Goal: Task Accomplishment & Management: Manage account settings

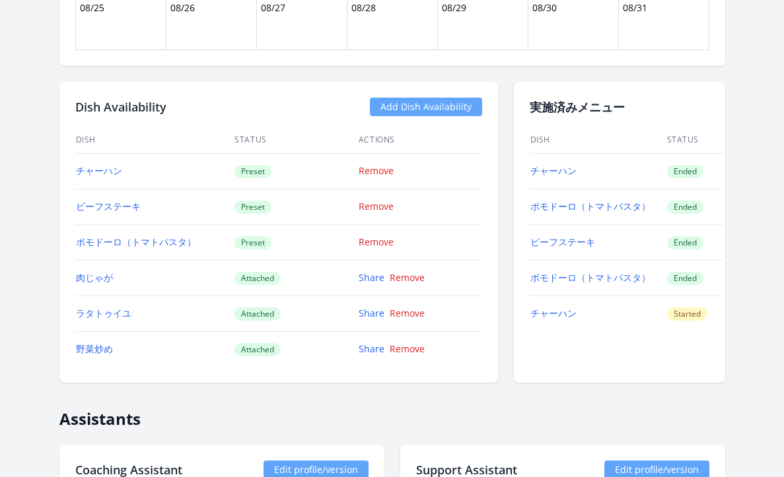
scroll to position [1208, 0]
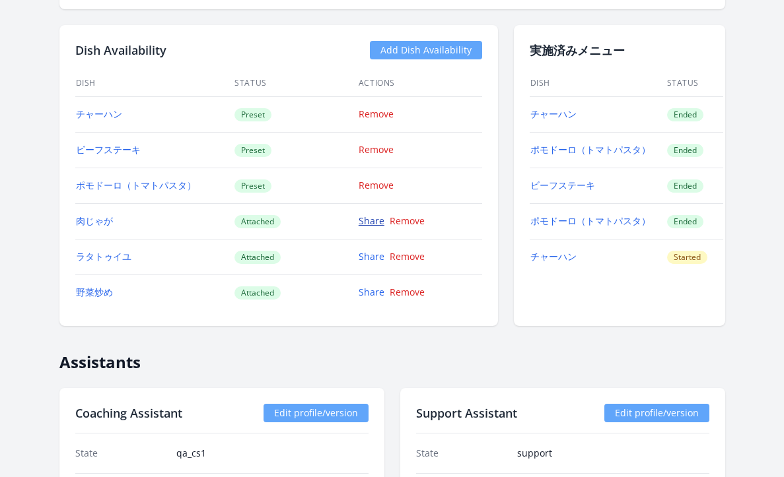
click at [363, 221] on link "Share" at bounding box center [372, 221] width 26 height 13
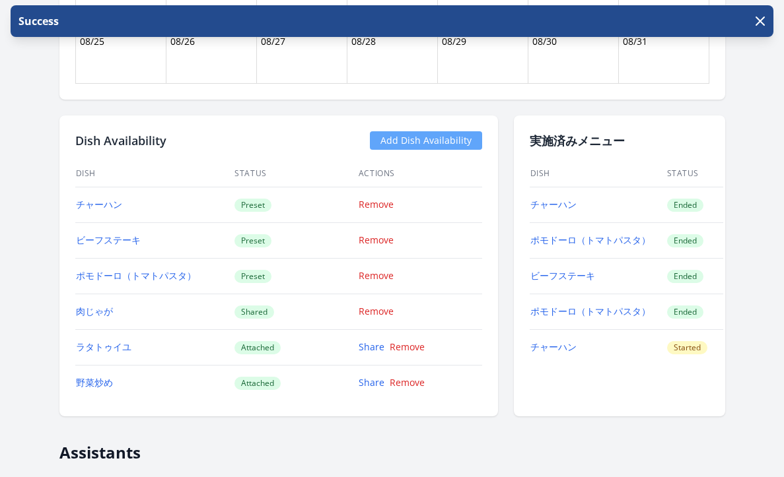
scroll to position [1123, 0]
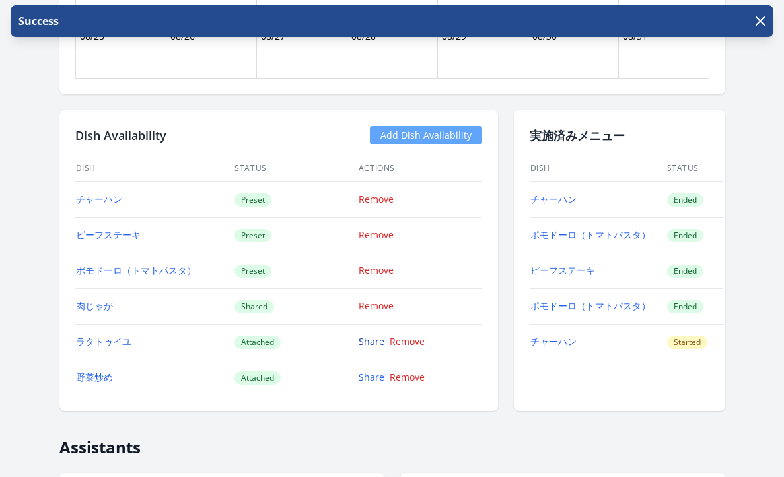
click at [370, 341] on link "Share" at bounding box center [372, 341] width 26 height 13
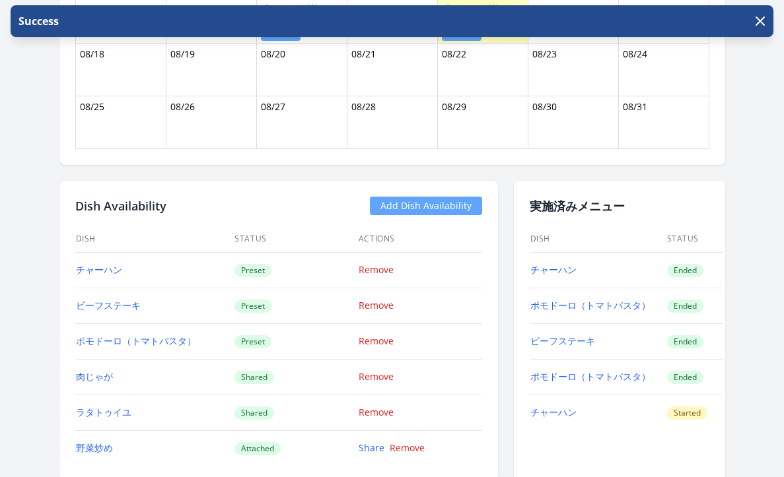
scroll to position [1136, 0]
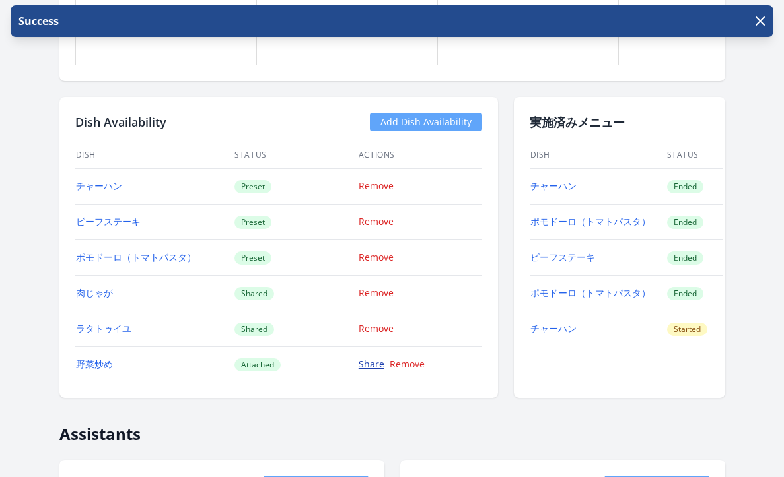
click at [376, 369] on link "Share" at bounding box center [372, 364] width 26 height 13
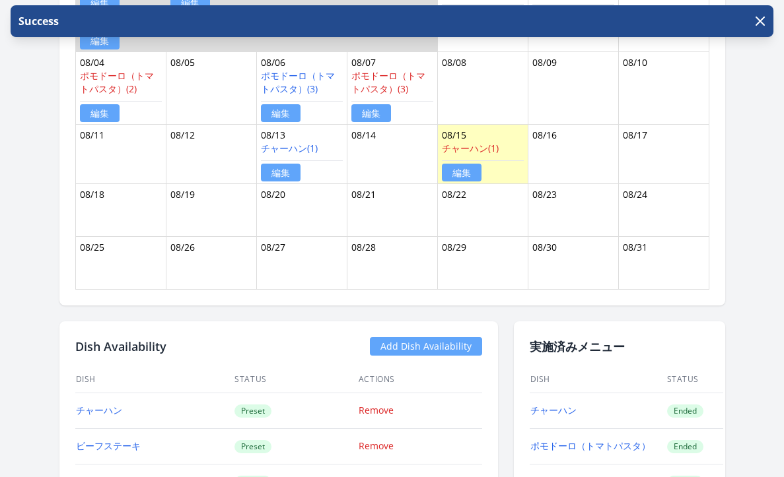
scroll to position [894, 0]
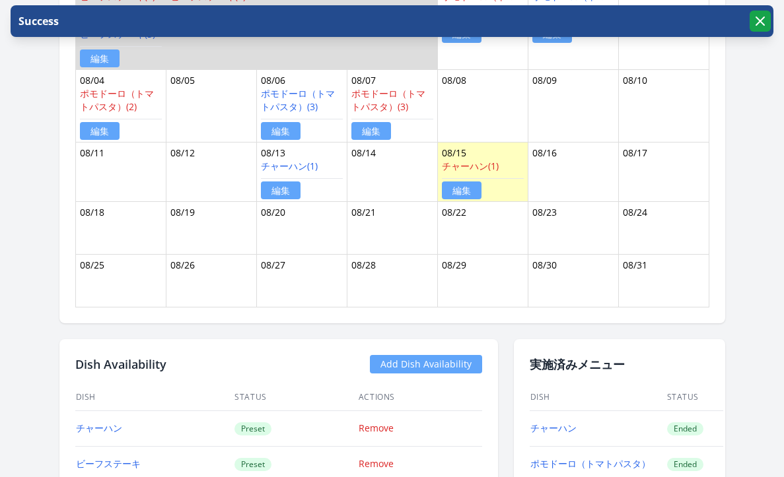
click at [758, 24] on icon "button" at bounding box center [760, 21] width 8 height 8
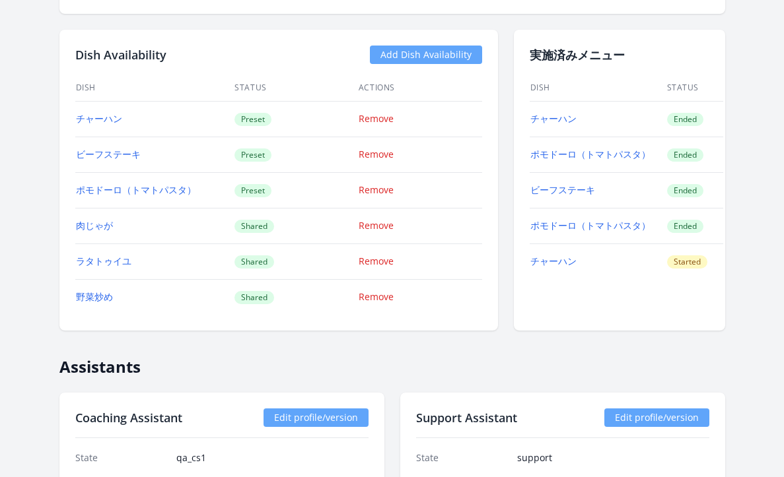
scroll to position [1237, 0]
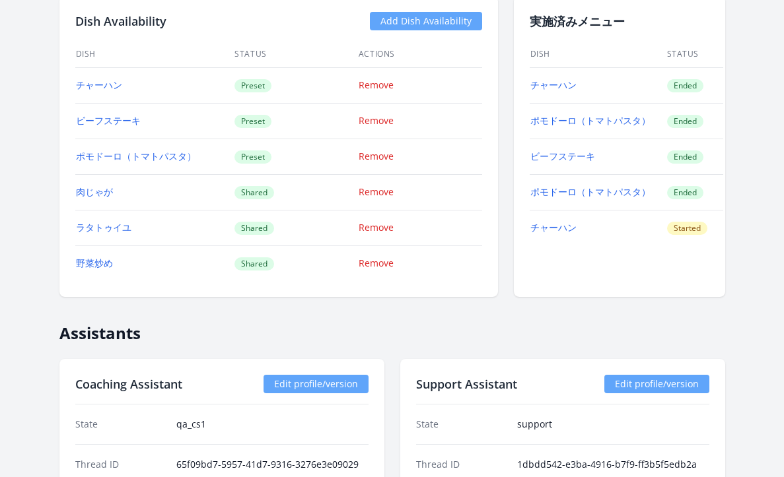
click at [456, 15] on link "Add Dish Availability" at bounding box center [426, 21] width 112 height 18
click at [436, 28] on link "Add Dish Availability" at bounding box center [426, 21] width 112 height 18
click at [417, 22] on link "Add Dish Availability" at bounding box center [426, 21] width 112 height 18
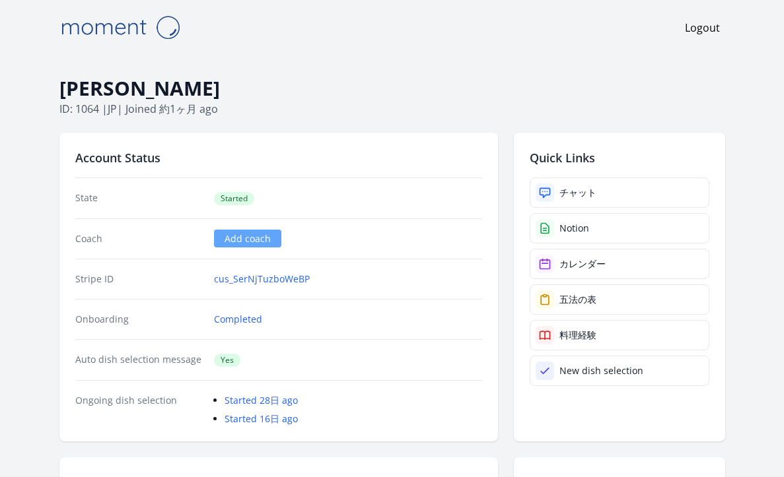
scroll to position [1237, 0]
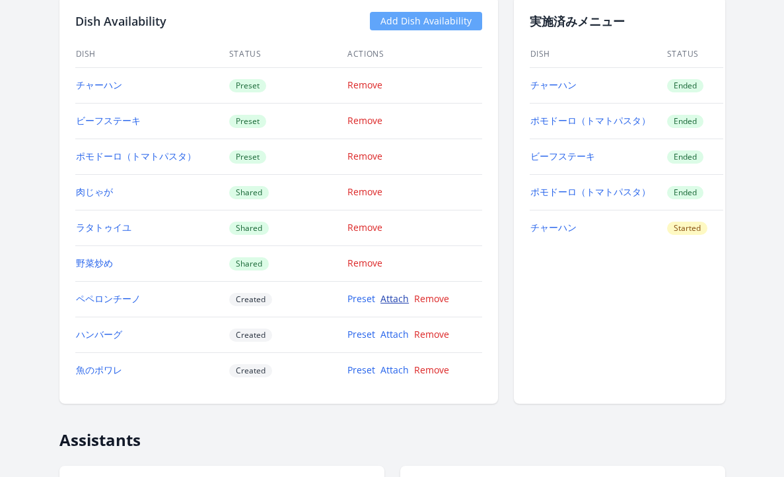
click at [396, 303] on link "Attach" at bounding box center [394, 299] width 28 height 13
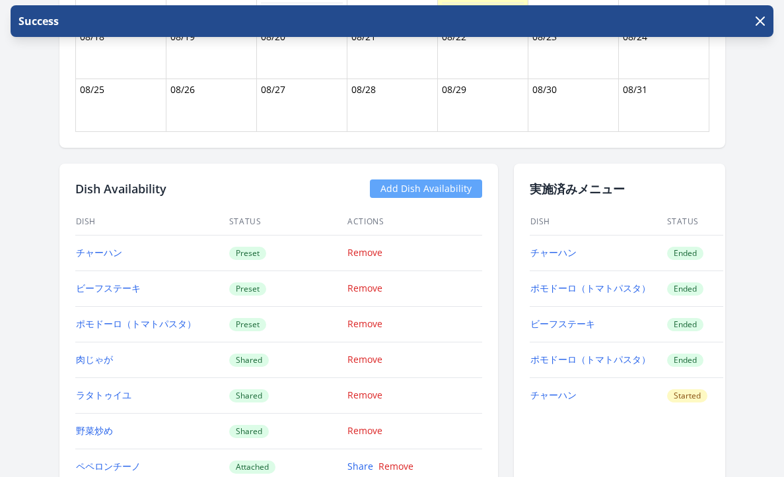
scroll to position [1314, 0]
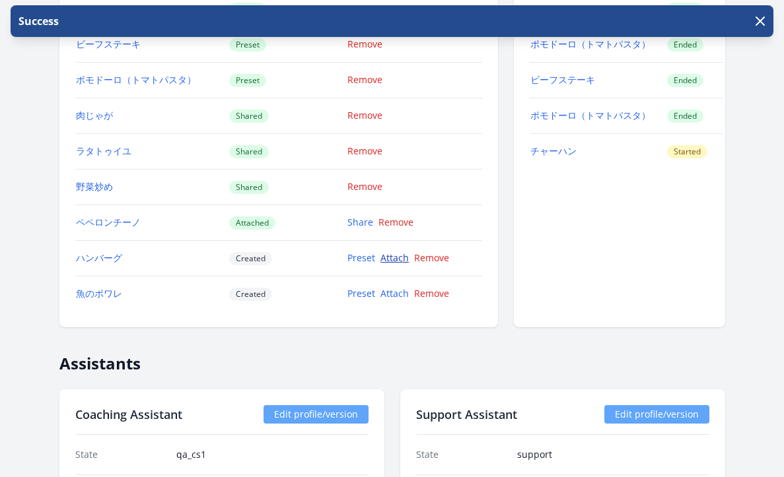
click at [403, 264] on link "Attach" at bounding box center [394, 258] width 28 height 13
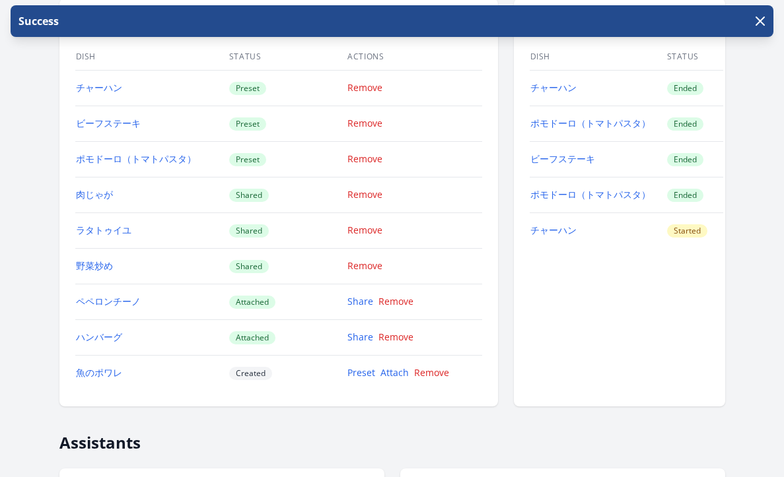
scroll to position [1320, 0]
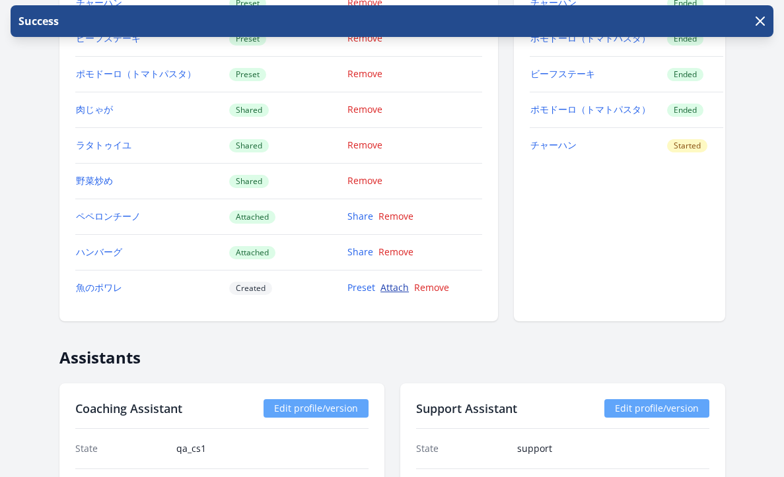
click at [402, 287] on link "Attach" at bounding box center [394, 287] width 28 height 13
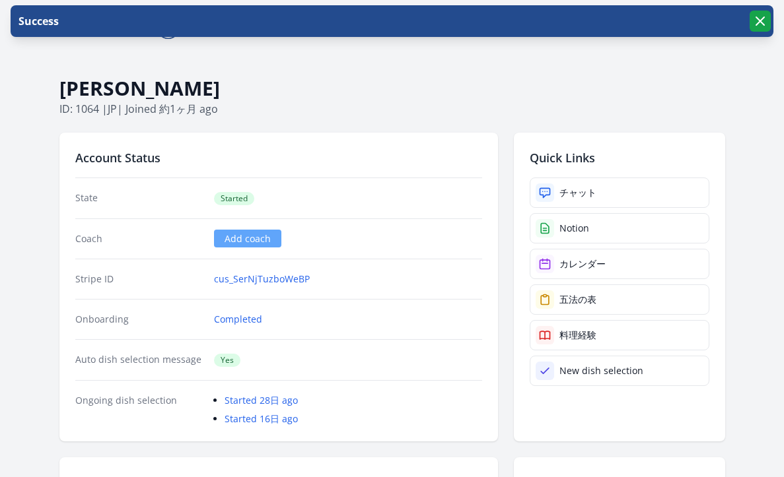
click at [762, 20] on icon "button" at bounding box center [760, 21] width 16 height 16
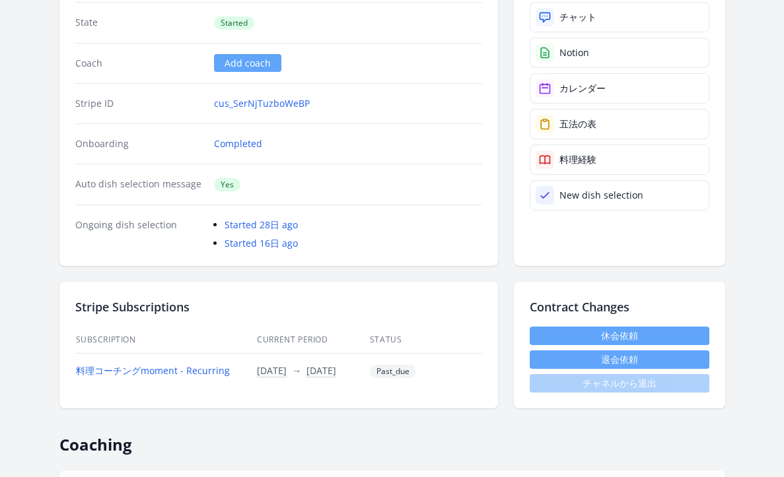
scroll to position [4, 0]
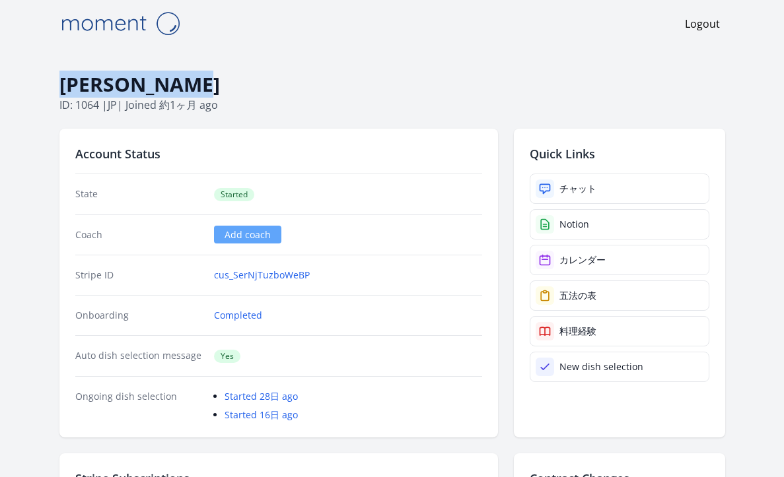
drag, startPoint x: 209, startPoint y: 84, endPoint x: 61, endPoint y: 77, distance: 147.5
click at [61, 77] on h1 "[PERSON_NAME]" at bounding box center [392, 84] width 666 height 25
copy h1 "[PERSON_NAME]"
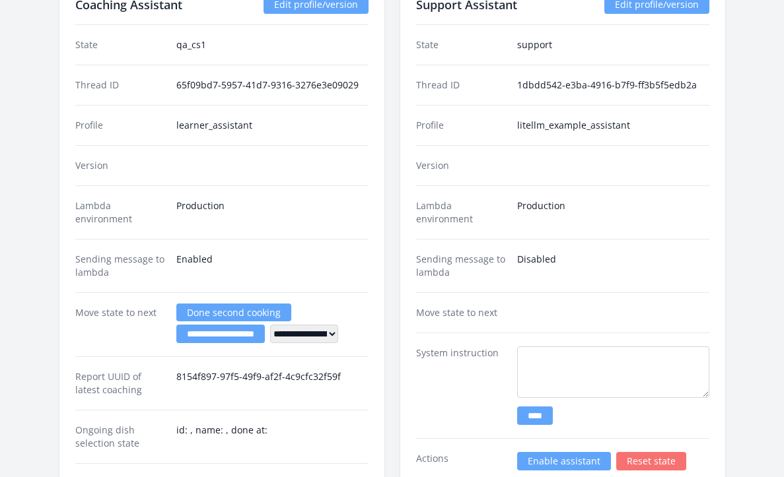
scroll to position [1794, 0]
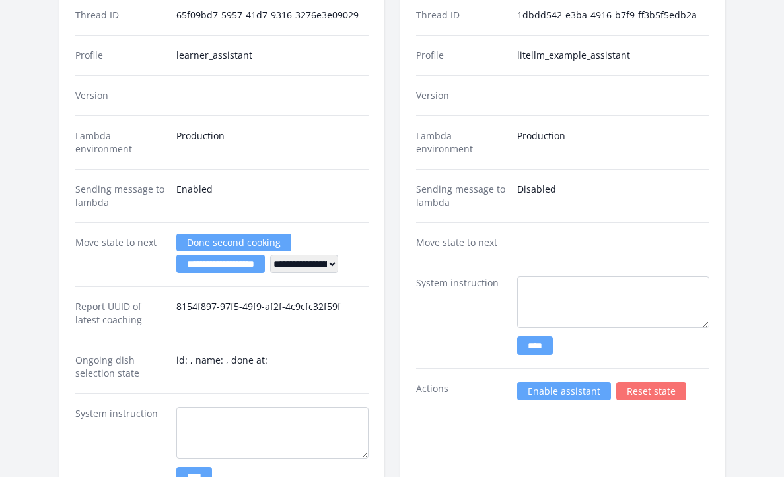
click at [560, 392] on link "Enable assistant" at bounding box center [564, 391] width 94 height 18
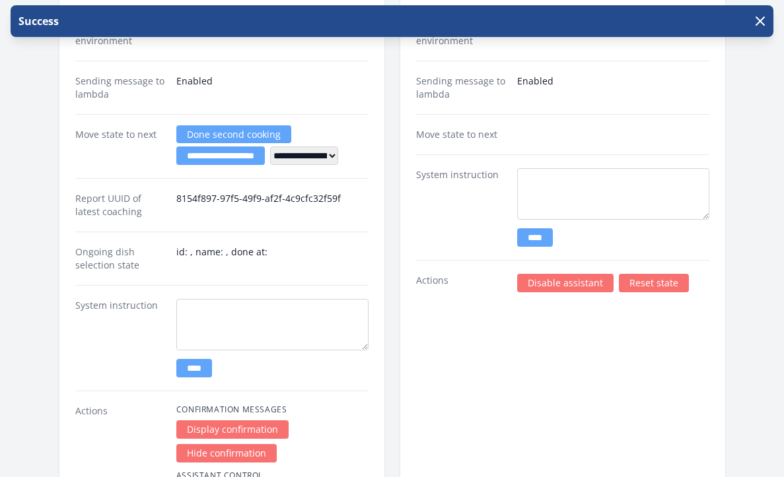
scroll to position [1981, 0]
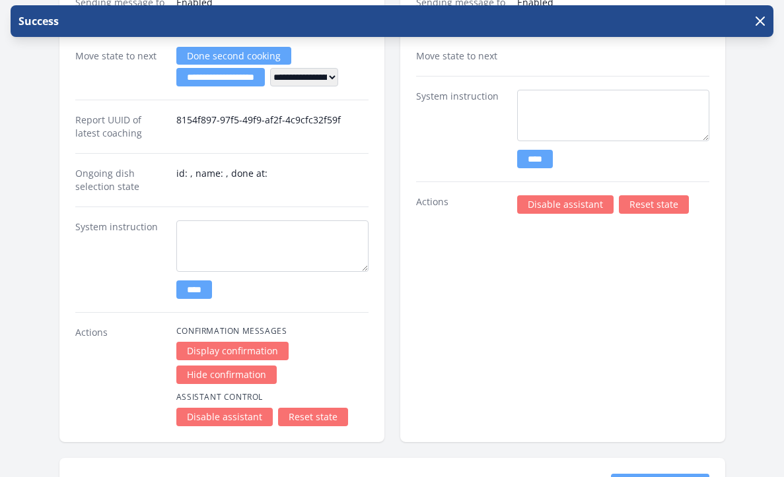
click at [541, 209] on link "Disable assistant" at bounding box center [565, 204] width 96 height 18
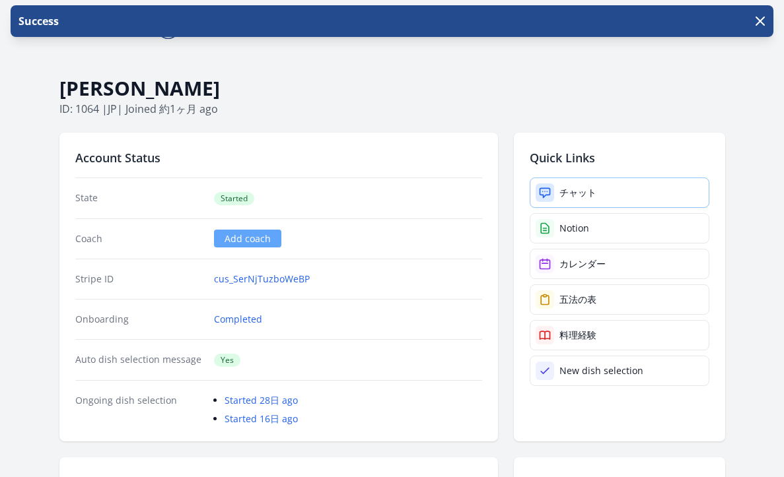
click at [557, 197] on link "チャット" at bounding box center [620, 193] width 180 height 30
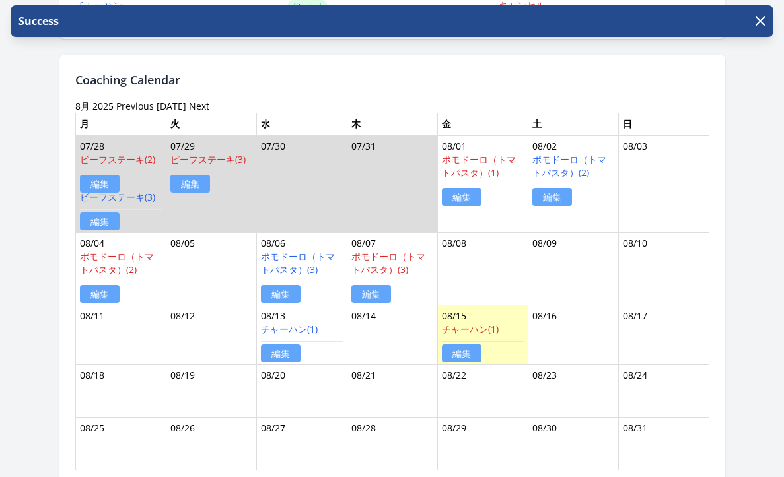
scroll to position [496, 0]
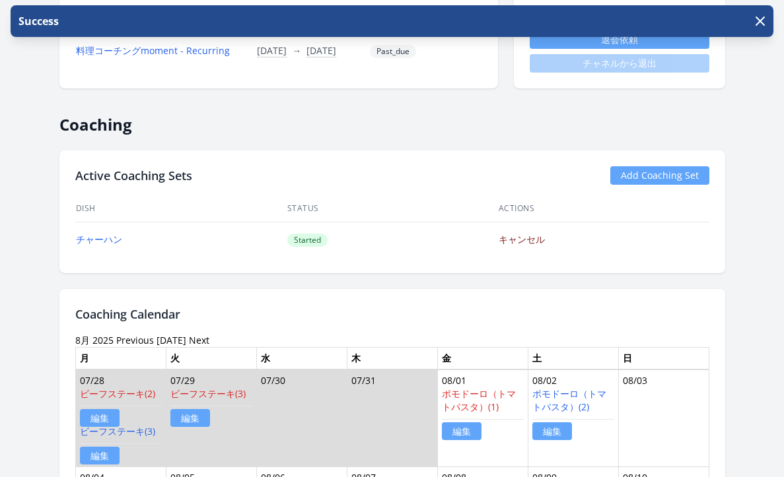
click at [515, 242] on link "キャンセル" at bounding box center [522, 239] width 46 height 13
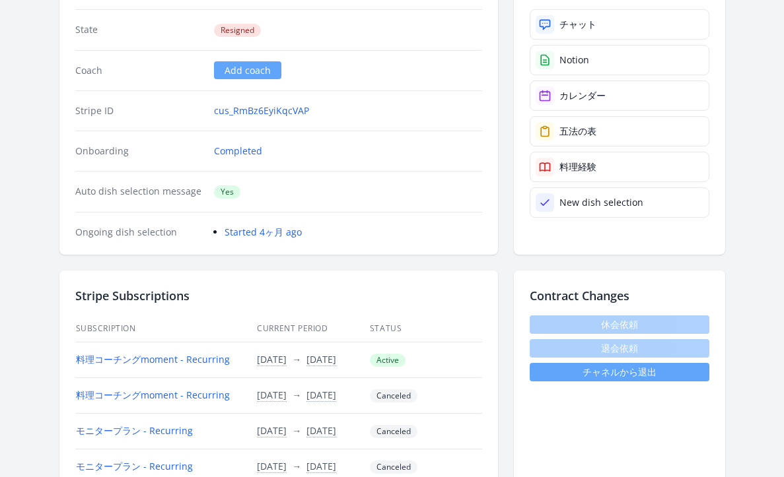
scroll to position [176, 0]
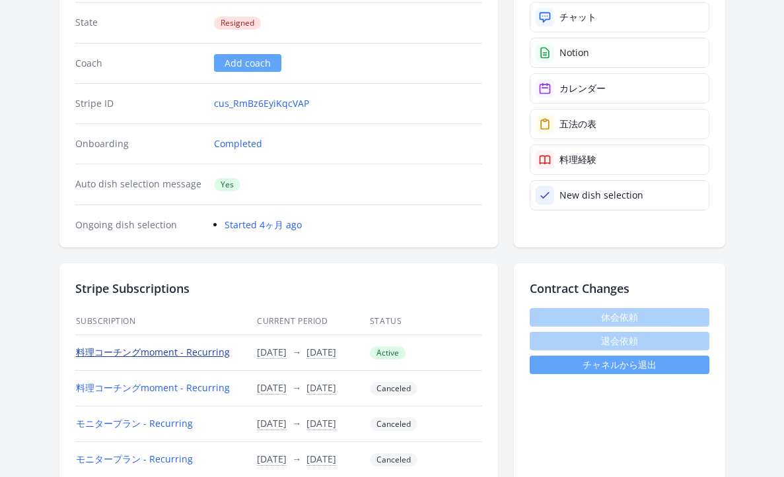
click at [137, 349] on link "料理コーチングmoment - Recurring" at bounding box center [153, 352] width 154 height 13
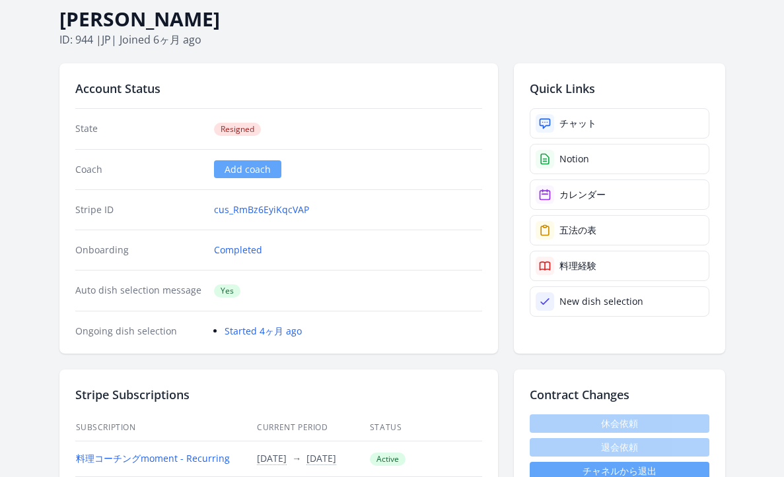
scroll to position [60, 0]
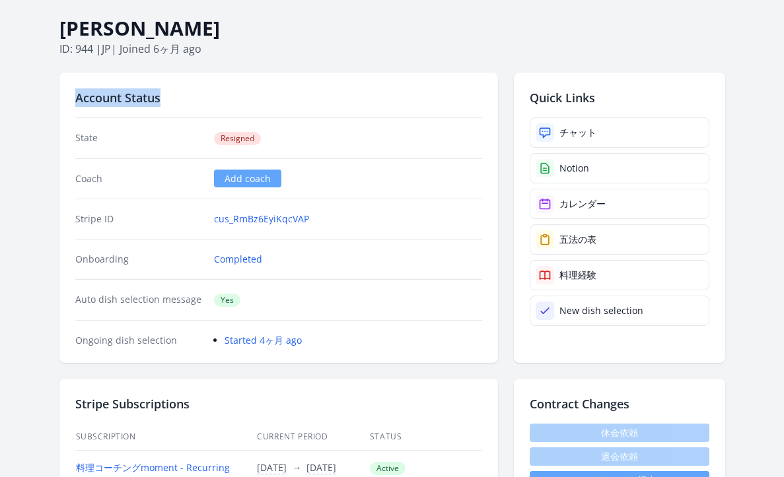
drag, startPoint x: 163, startPoint y: 94, endPoint x: 70, endPoint y: 100, distance: 93.3
click at [70, 100] on div "Account Status State Resigned Coach Add coach Stripe ID cus_RmBz6EyiKqcVAP Onbo…" at bounding box center [278, 218] width 439 height 291
copy h2 "Account Status"
click at [326, 87] on div "Account Status State Resigned Coach Add coach Stripe ID cus_RmBz6EyiKqcVAP Onbo…" at bounding box center [278, 218] width 439 height 291
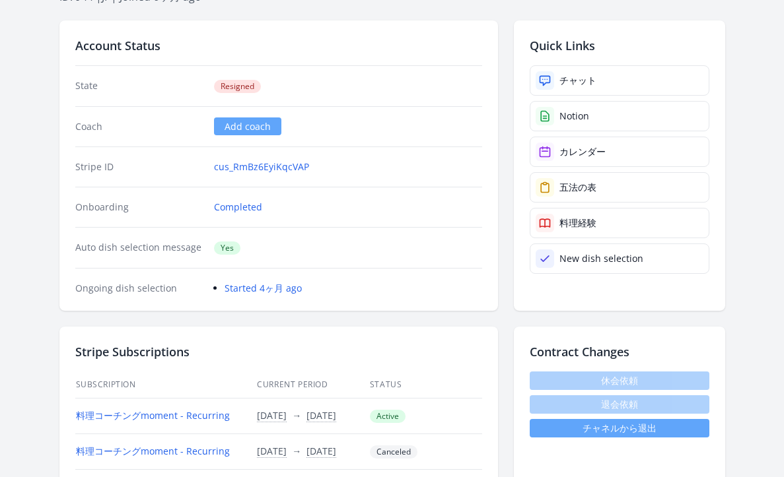
scroll to position [131, 0]
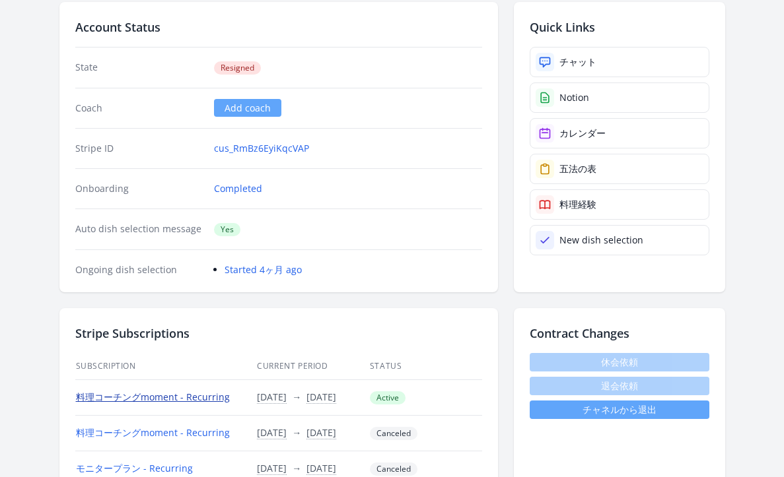
click at [134, 395] on link "料理コーチングmoment - Recurring" at bounding box center [153, 397] width 154 height 13
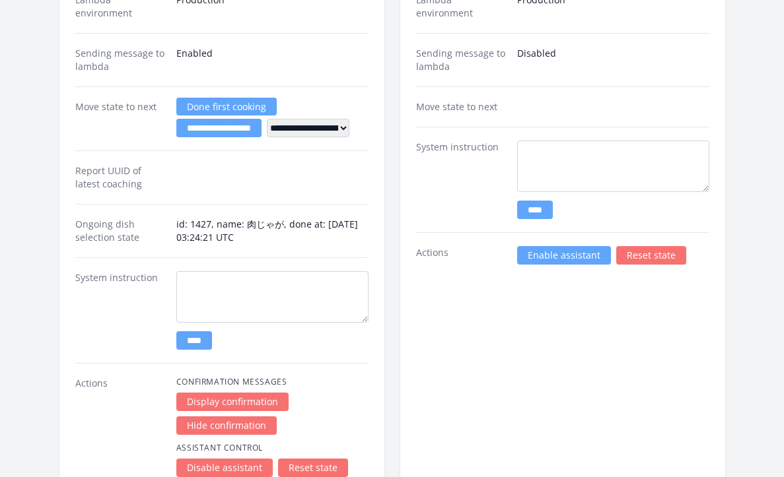
scroll to position [1833, 0]
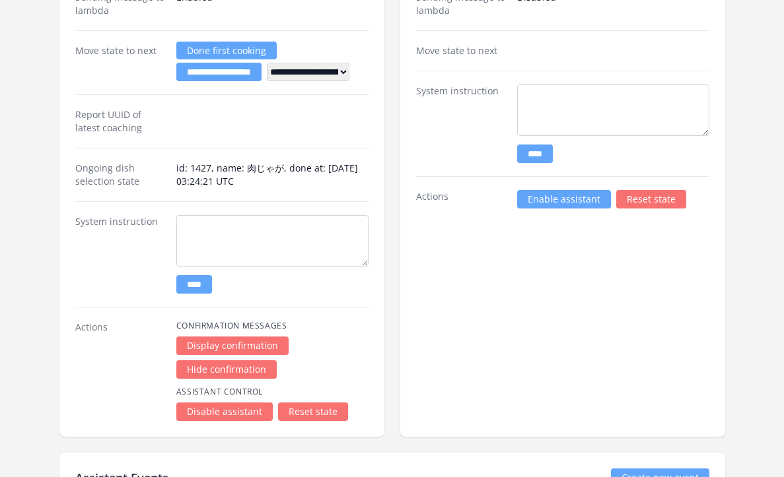
click at [581, 196] on link "Enable assistant" at bounding box center [564, 199] width 94 height 18
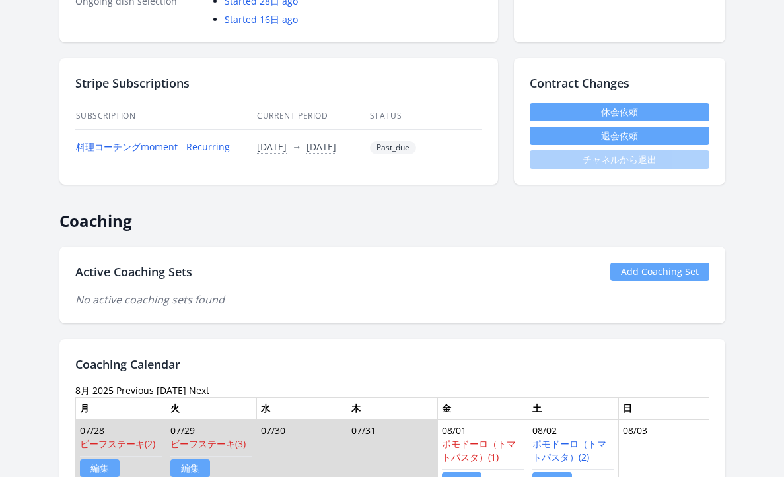
scroll to position [433, 0]
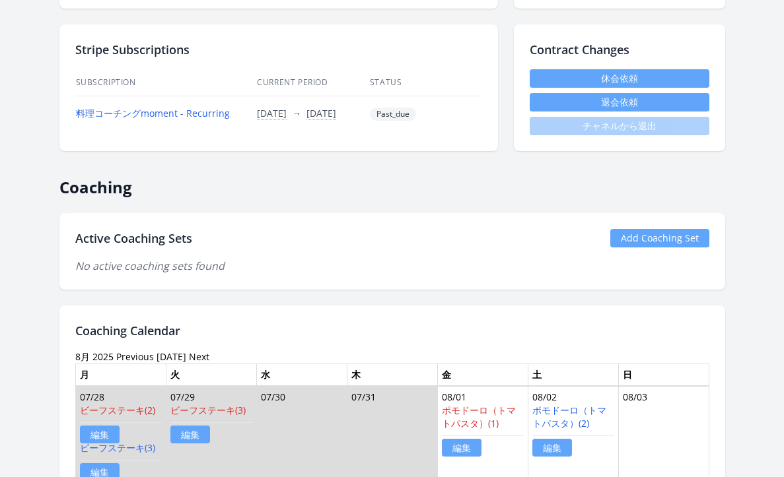
click at [653, 233] on link "Add Coaching Set" at bounding box center [659, 238] width 99 height 18
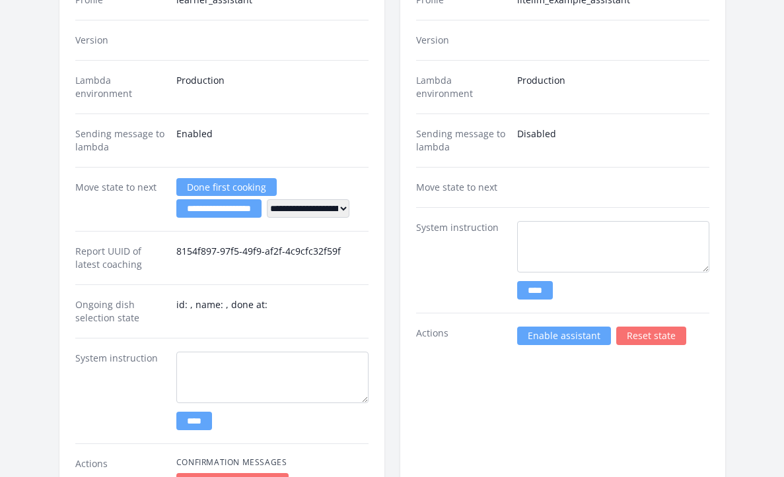
scroll to position [2029, 0]
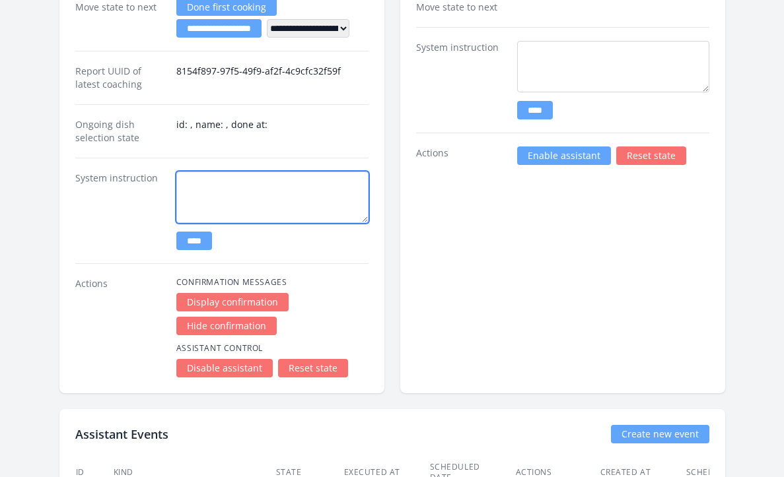
click at [295, 191] on textarea at bounding box center [272, 198] width 192 height 52
paste textarea "**********"
type textarea "**********"
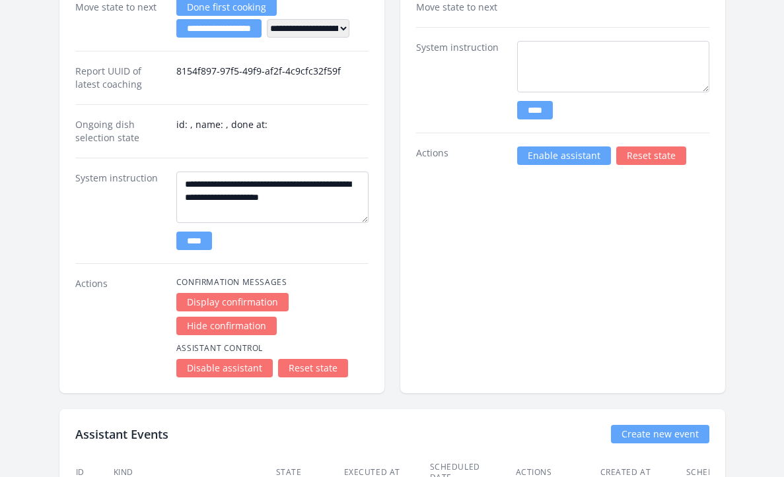
click at [207, 240] on input "****" at bounding box center [194, 241] width 36 height 18
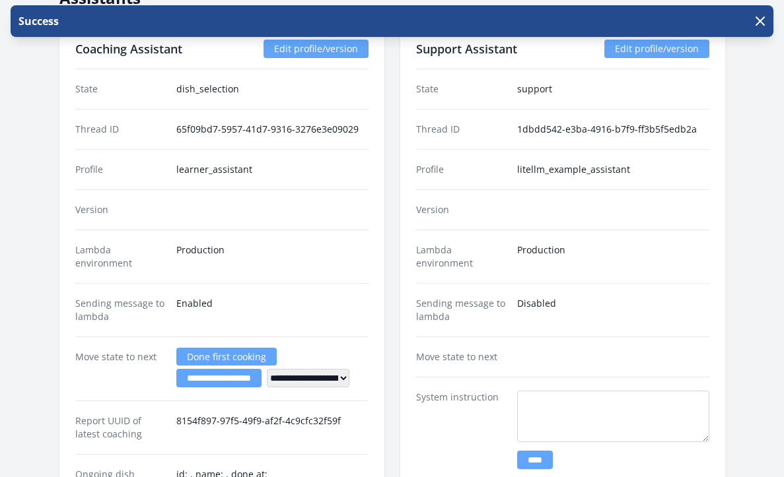
scroll to position [1914, 0]
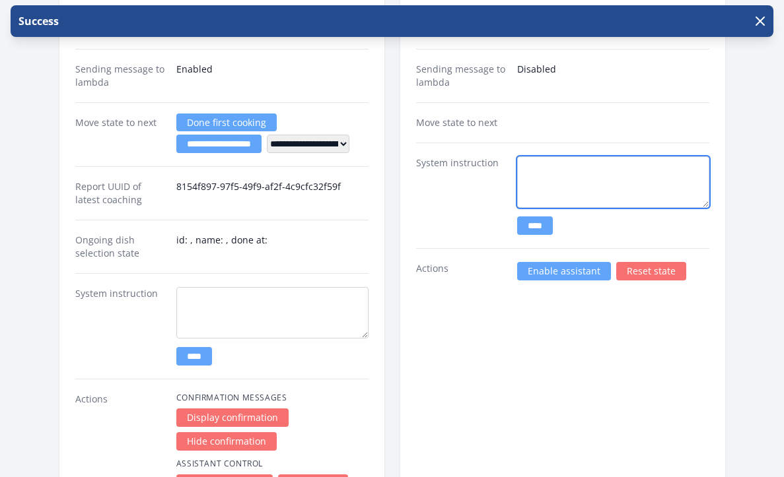
click at [573, 184] on textarea at bounding box center [613, 183] width 192 height 52
paste textarea "**********"
type textarea "**********"
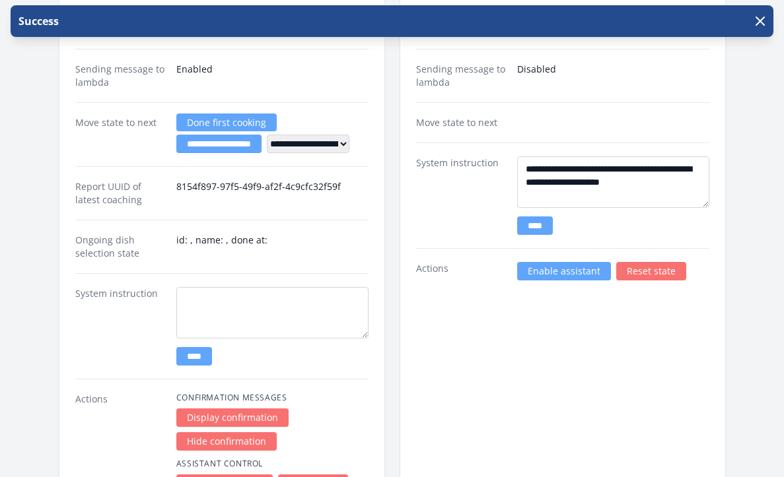
click at [537, 228] on input "****" at bounding box center [535, 226] width 36 height 18
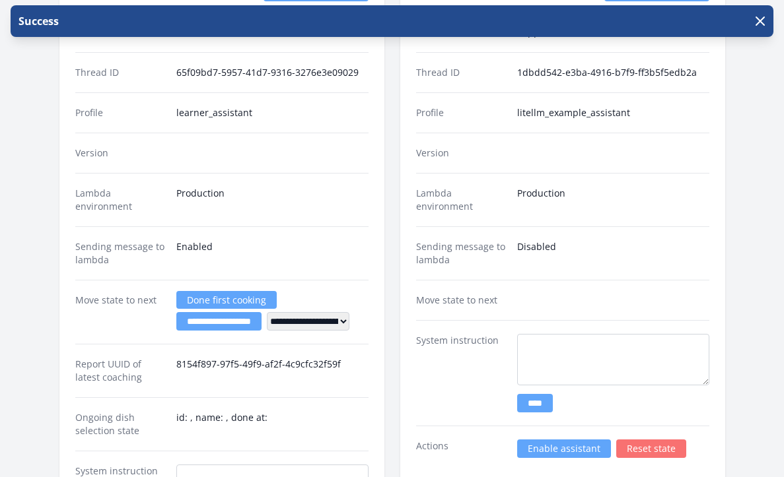
scroll to position [1902, 0]
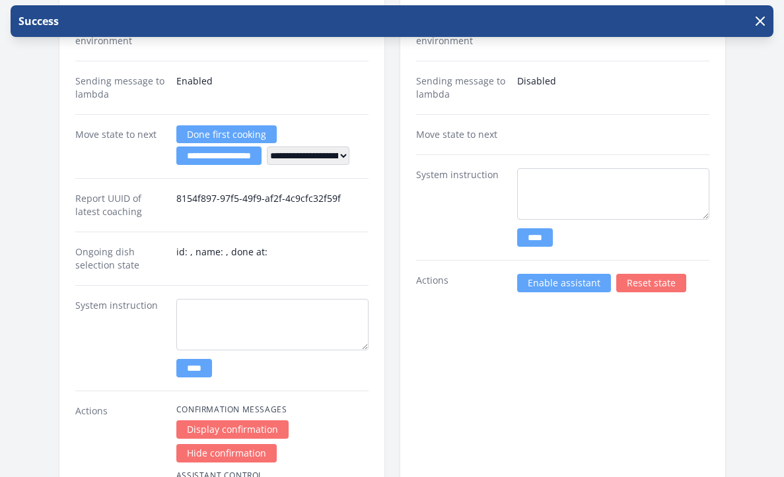
click at [546, 284] on link "Enable assistant" at bounding box center [564, 283] width 94 height 18
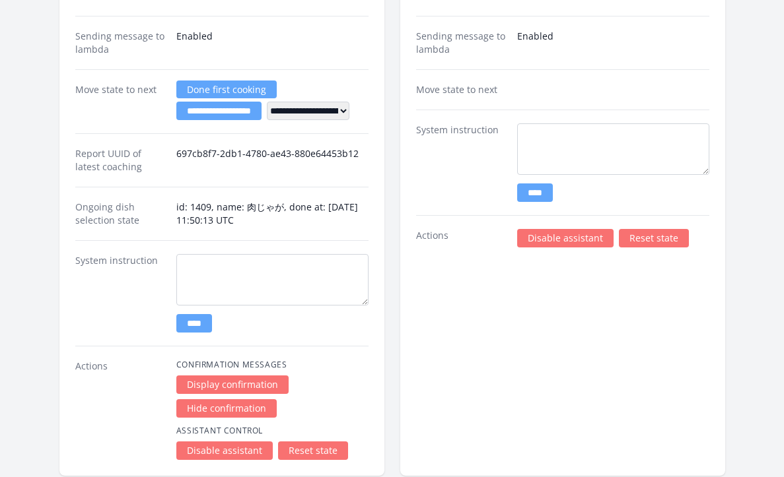
scroll to position [1817, 0]
click at [542, 236] on link "Disable assistant" at bounding box center [565, 238] width 96 height 18
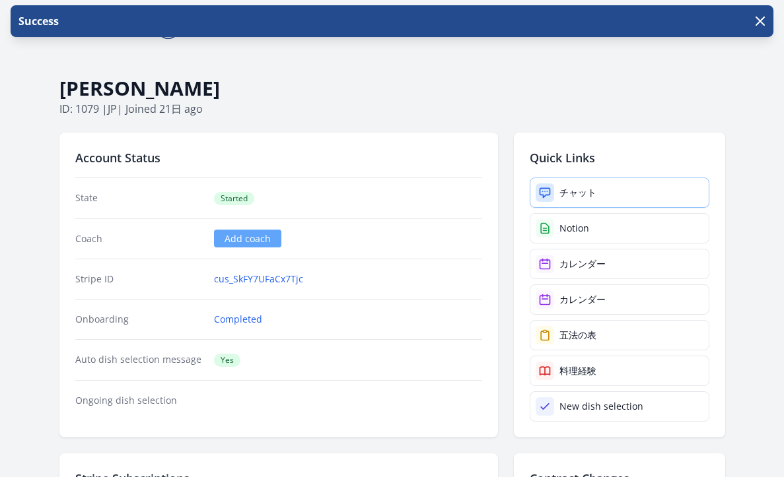
click at [576, 200] on link "チャット" at bounding box center [620, 193] width 180 height 30
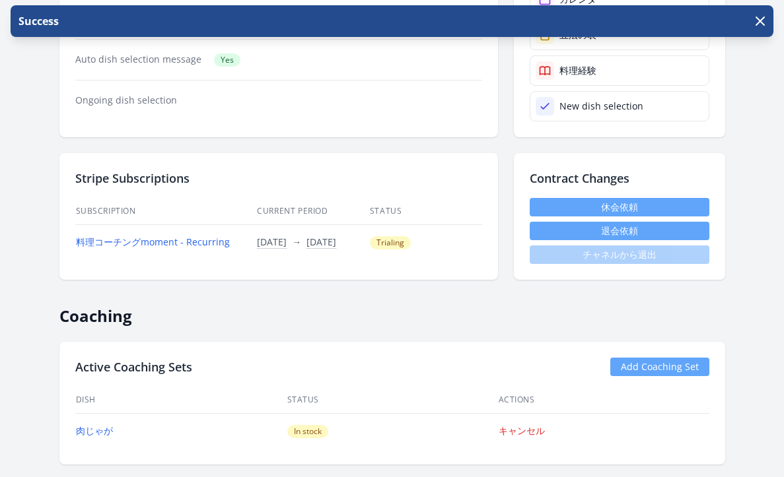
scroll to position [490, 0]
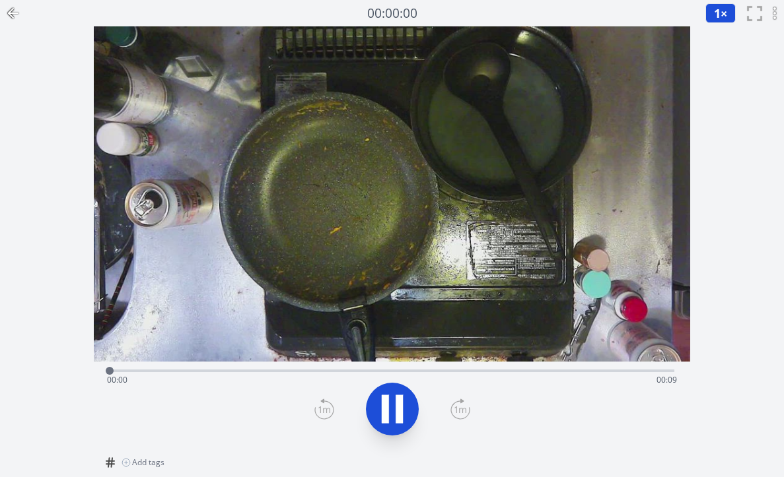
click at [14, 5] on icon at bounding box center [13, 13] width 16 height 16
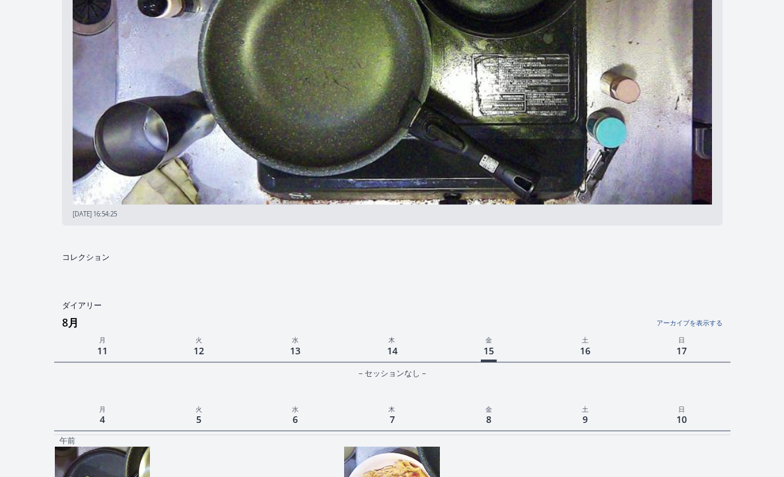
scroll to position [229, 0]
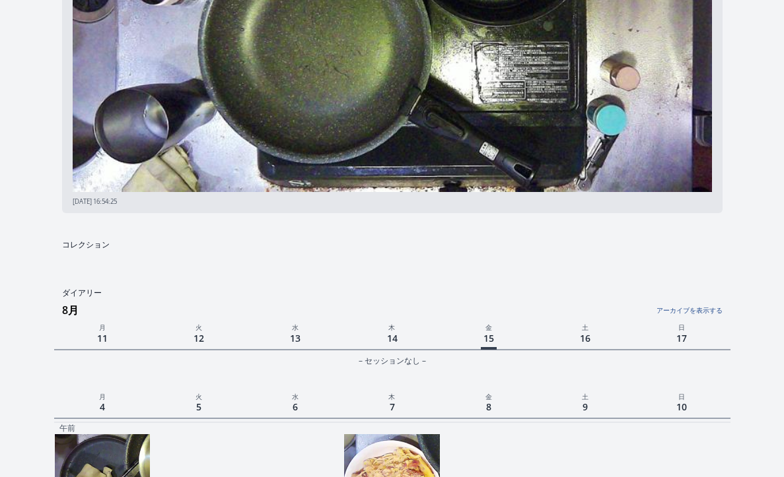
click at [715, 310] on link "アーカイブを表示する" at bounding box center [609, 307] width 225 height 17
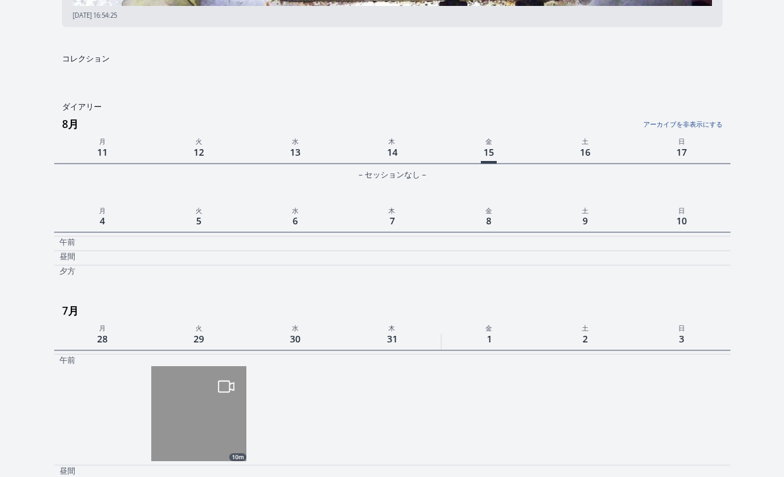
scroll to position [437, 0]
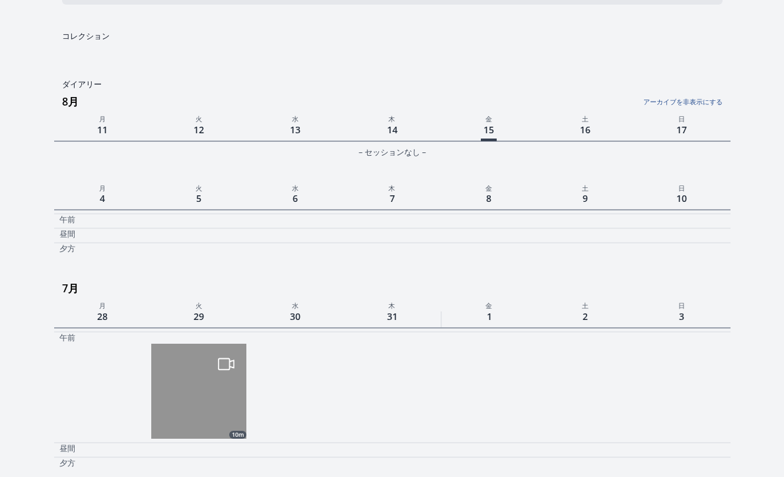
click at [656, 98] on link "アーカイブを非表示にする" at bounding box center [609, 98] width 225 height 17
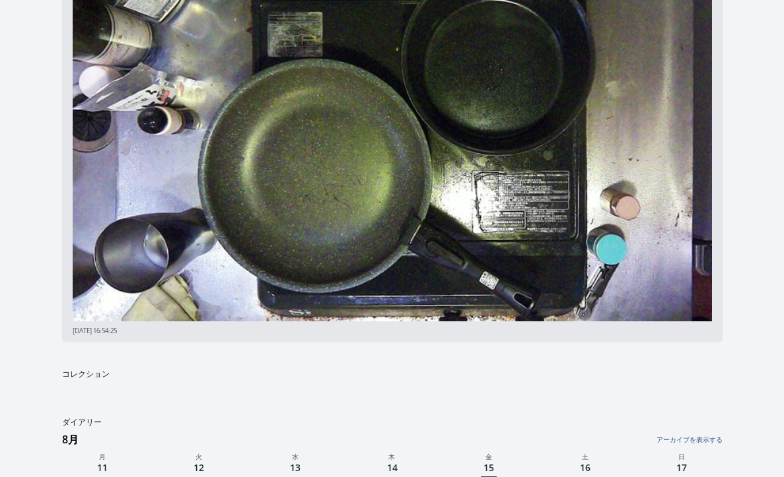
scroll to position [0, 0]
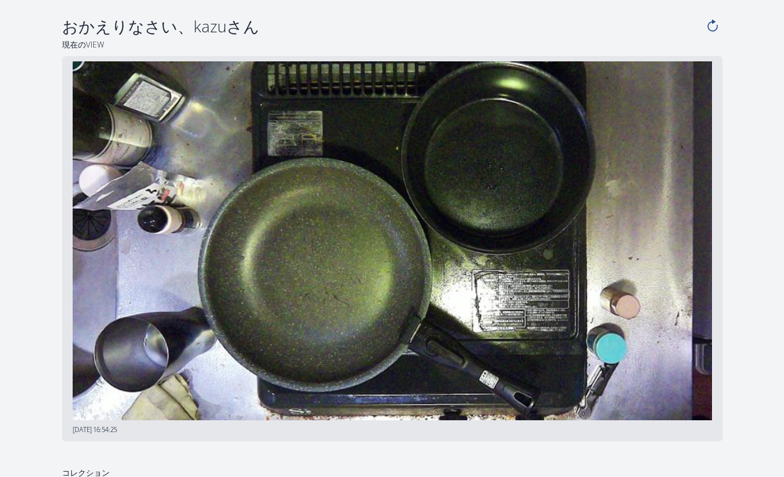
click at [710, 26] on icon at bounding box center [712, 26] width 15 height 15
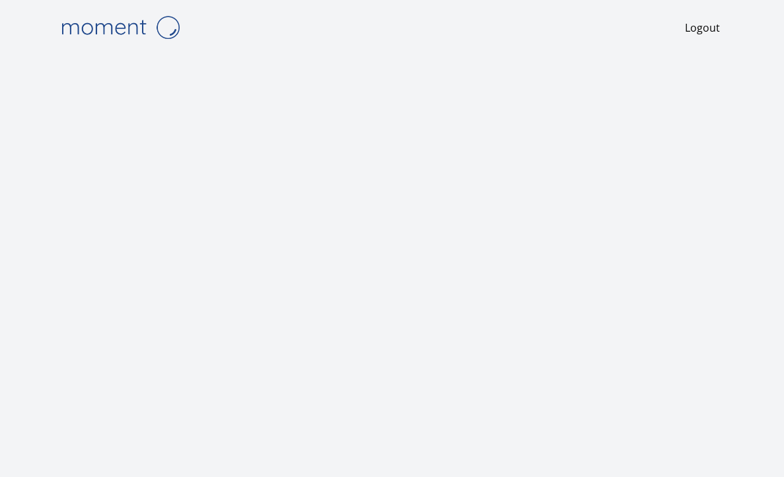
drag, startPoint x: 39, startPoint y: 199, endPoint x: 57, endPoint y: 186, distance: 21.8
click at [46, 184] on body "Logout" at bounding box center [392, 238] width 784 height 477
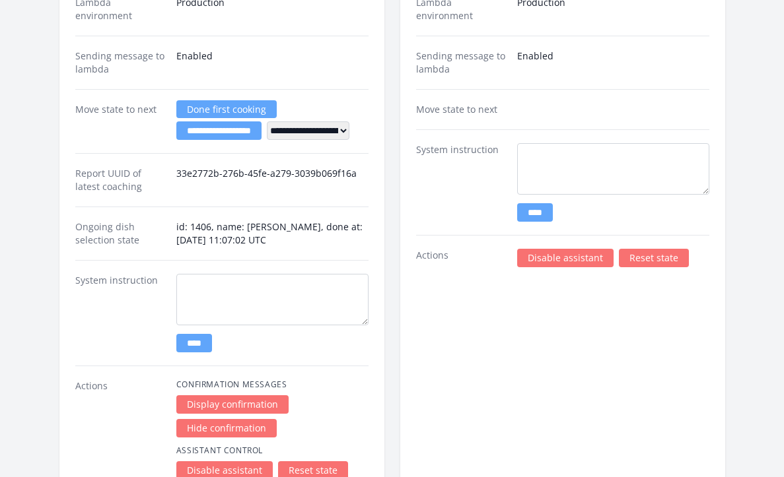
scroll to position [1839, 0]
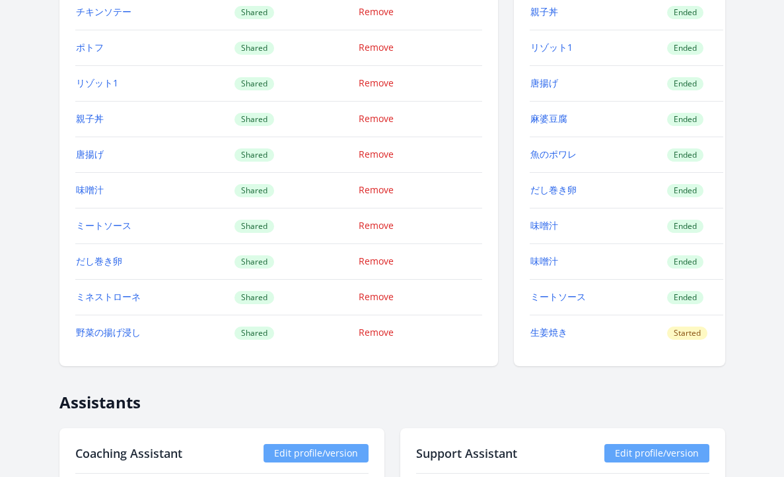
scroll to position [1986, 0]
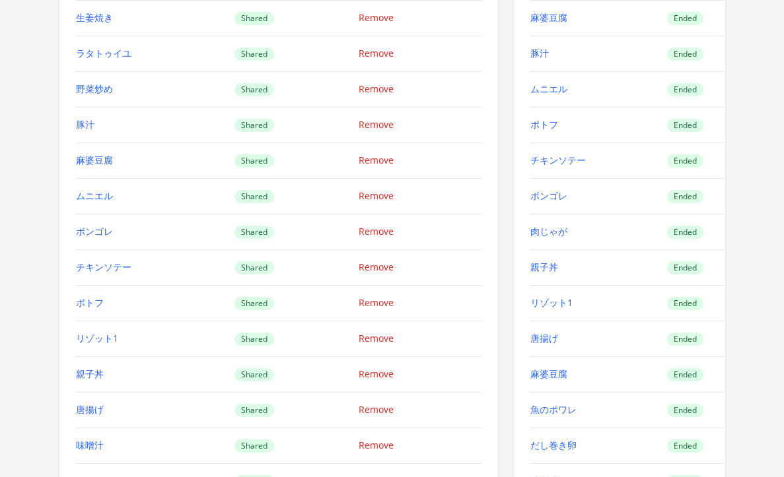
scroll to position [1731, 0]
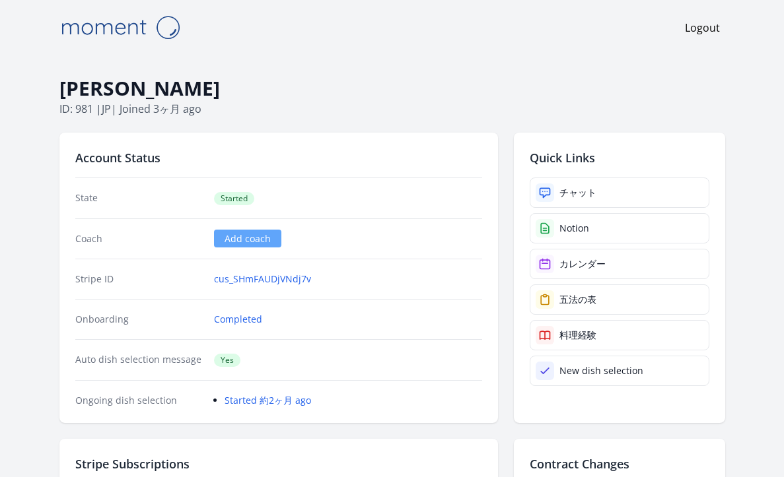
drag, startPoint x: 223, startPoint y: 87, endPoint x: 59, endPoint y: 90, distance: 164.5
click at [59, 90] on h1 "Natsuko Oshino" at bounding box center [392, 88] width 666 height 25
copy h1 "Natsuko Oshino"
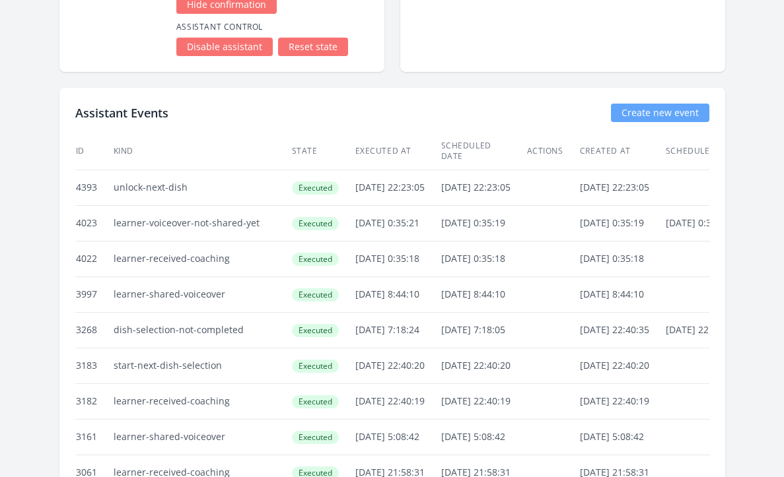
scroll to position [2466, 0]
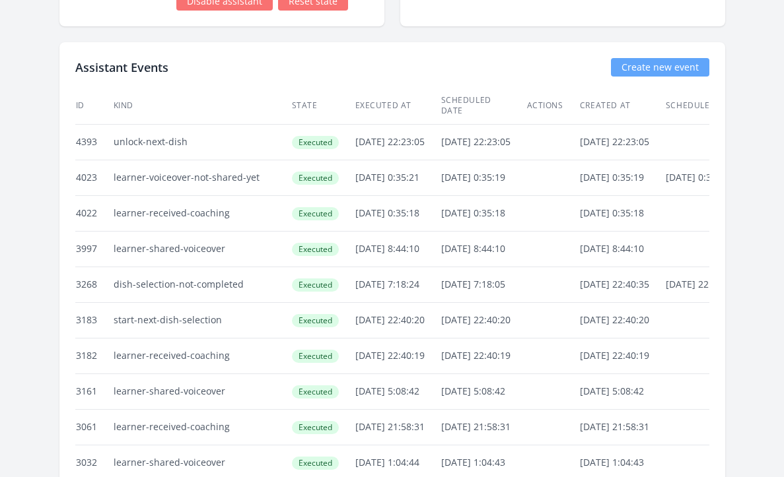
drag, startPoint x: 188, startPoint y: 125, endPoint x: 108, endPoint y: 131, distance: 80.7
copy tr "unlock-next-dish"
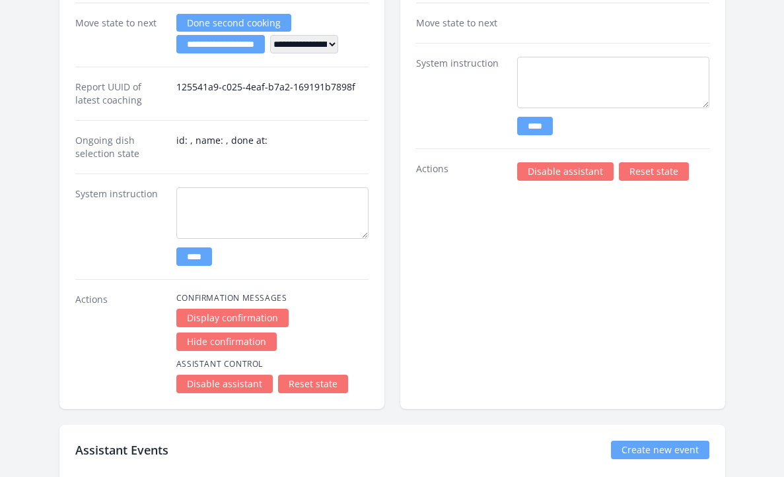
scroll to position [1968, 0]
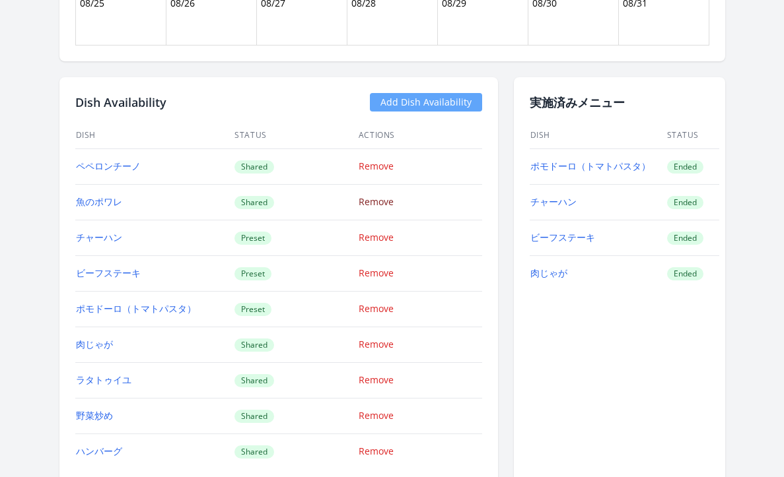
scroll to position [1141, 0]
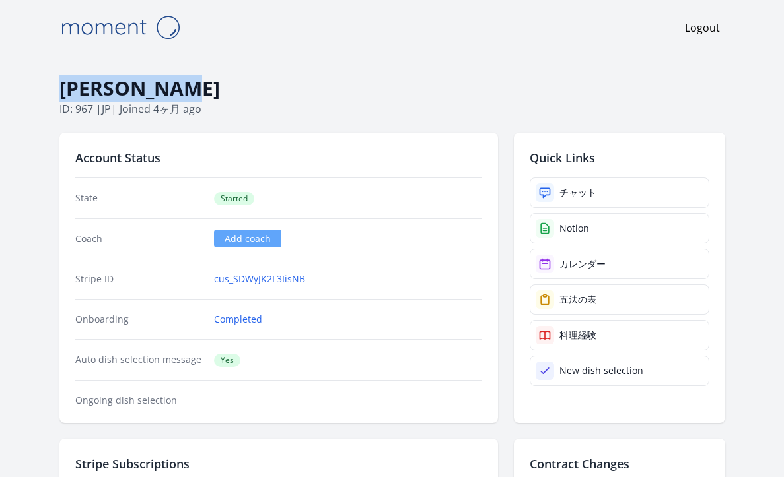
drag, startPoint x: 189, startPoint y: 91, endPoint x: 63, endPoint y: 80, distance: 126.0
click at [63, 80] on h1 "Muneta Yoko" at bounding box center [392, 88] width 666 height 25
copy h1 "Muneta Yoko"
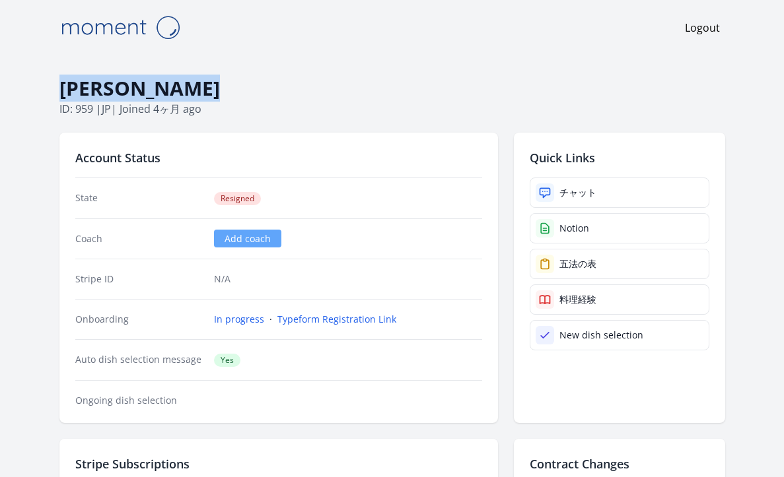
drag, startPoint x: 218, startPoint y: 87, endPoint x: 63, endPoint y: 90, distance: 155.2
click at [63, 90] on h1 "[PERSON_NAME]" at bounding box center [392, 88] width 666 height 25
copy h1 "[PERSON_NAME]"
